Goal: Navigation & Orientation: Find specific page/section

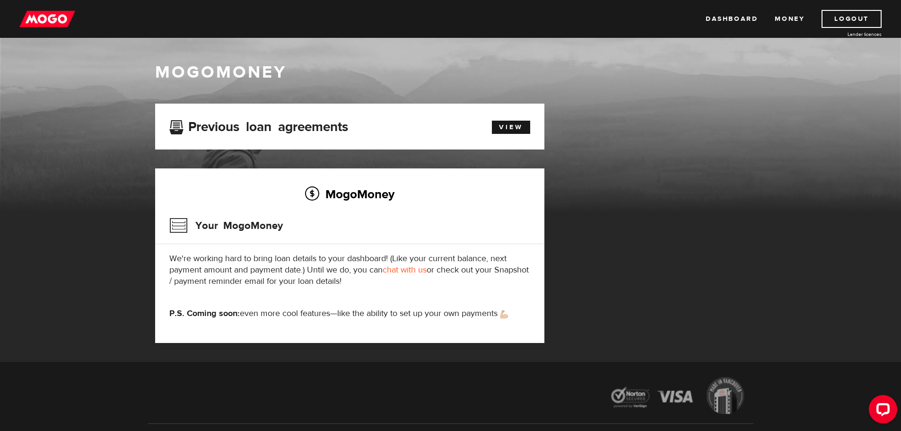
click at [52, 22] on img at bounding box center [47, 19] width 56 height 18
click at [796, 20] on link "Money" at bounding box center [789, 19] width 30 height 18
